Goal: Register for event/course

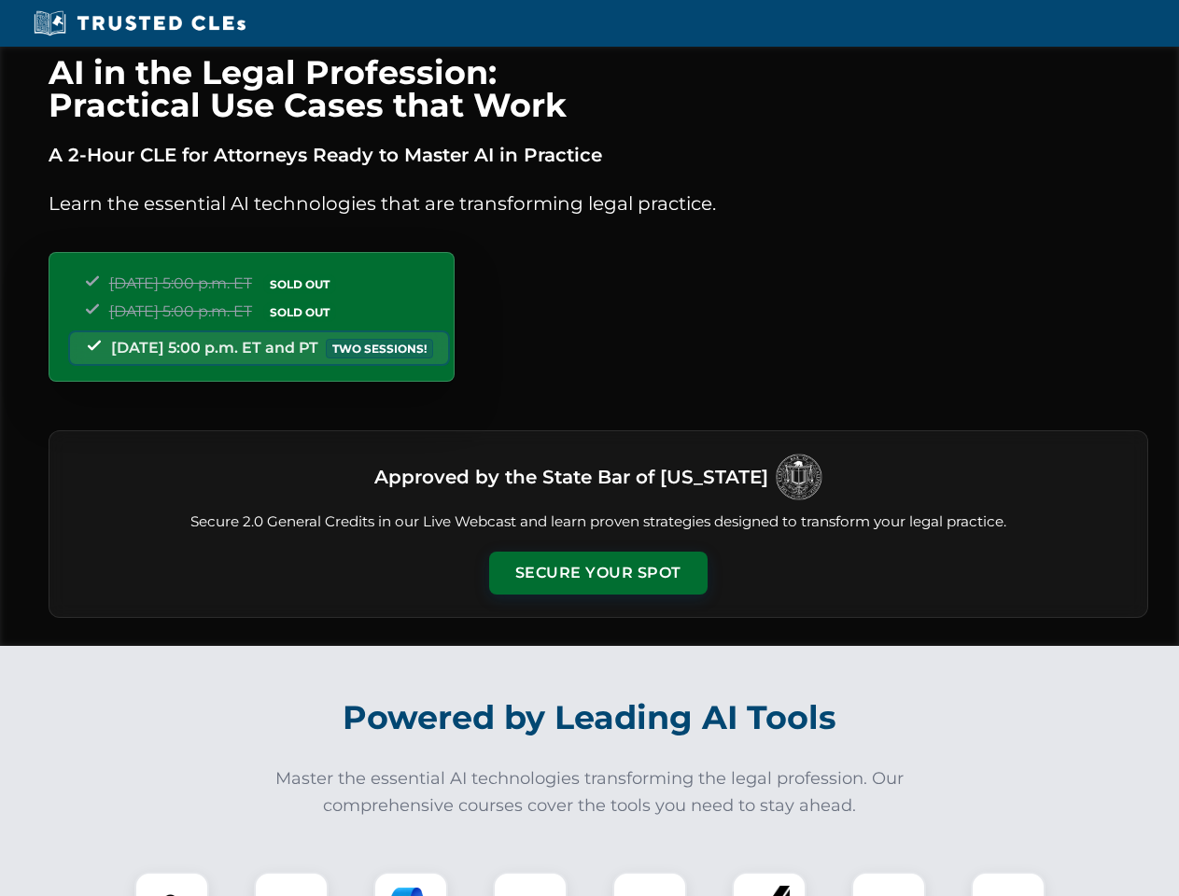
click at [597, 573] on button "Secure Your Spot" at bounding box center [598, 573] width 218 height 43
click at [172, 884] on img at bounding box center [172, 909] width 54 height 54
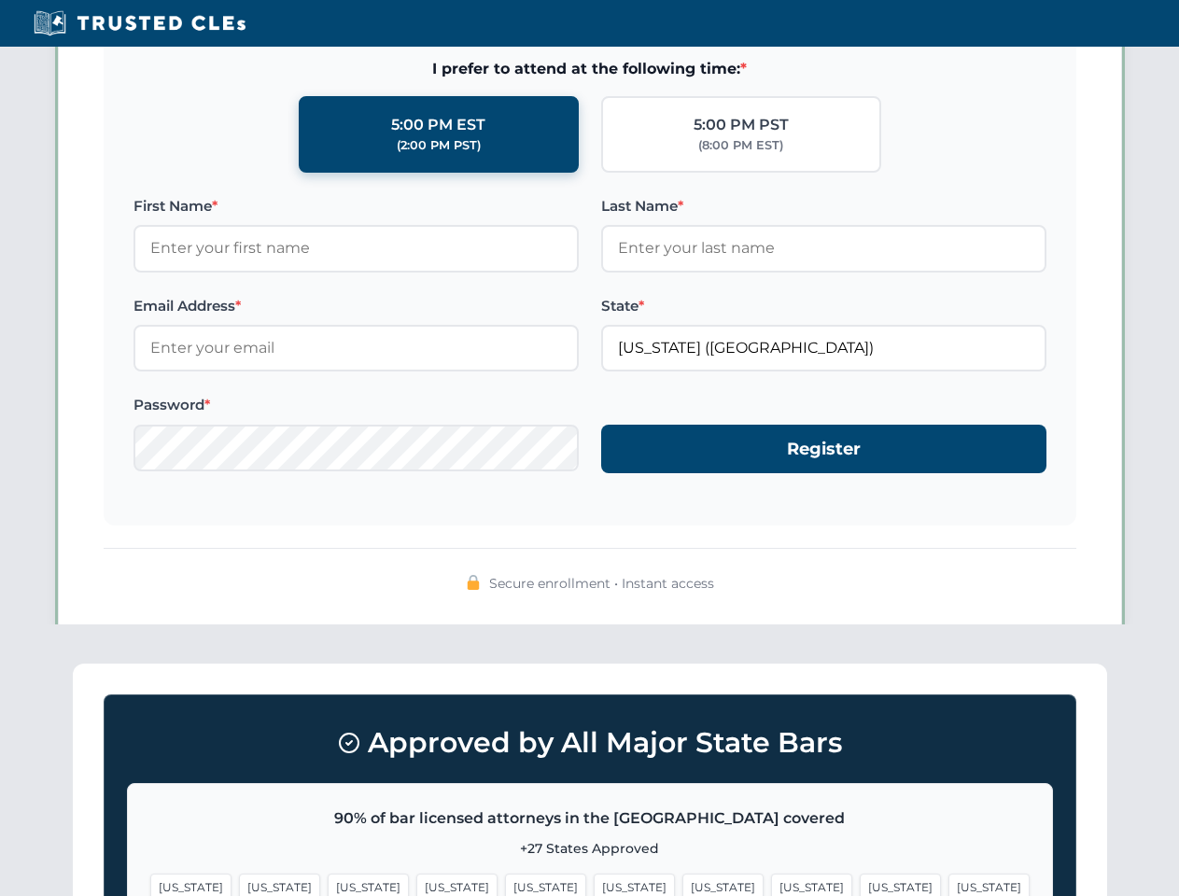
click at [682, 884] on span "[US_STATE]" at bounding box center [722, 887] width 81 height 27
click at [860, 884] on span "[US_STATE]" at bounding box center [900, 887] width 81 height 27
